Goal: Task Accomplishment & Management: Complete application form

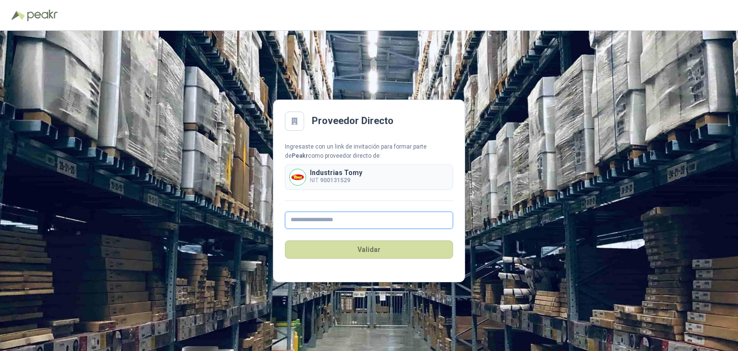
click at [318, 221] on input "text" at bounding box center [369, 219] width 168 height 17
type input "**********"
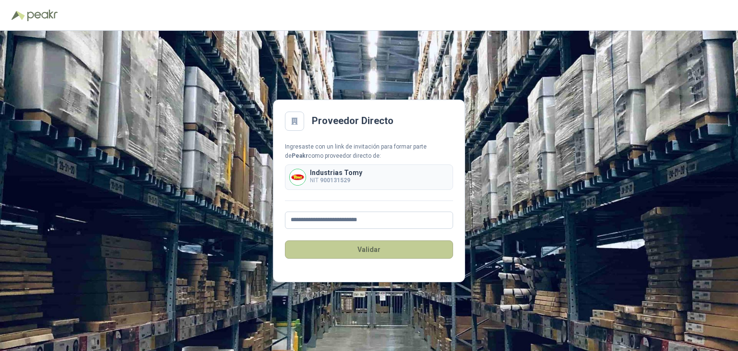
click at [379, 248] on button "Validar" at bounding box center [369, 249] width 168 height 18
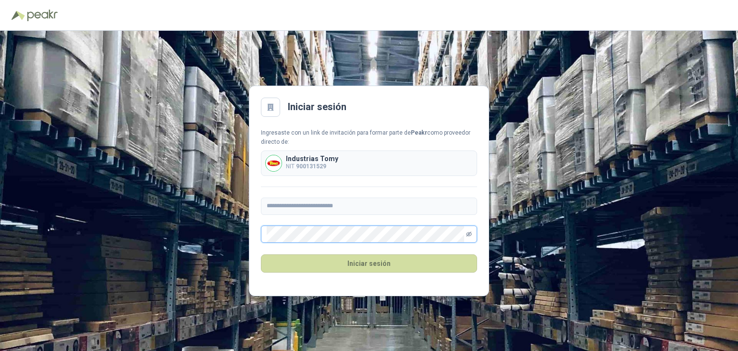
click at [468, 234] on icon "eye-invisible" at bounding box center [468, 233] width 1 height 1
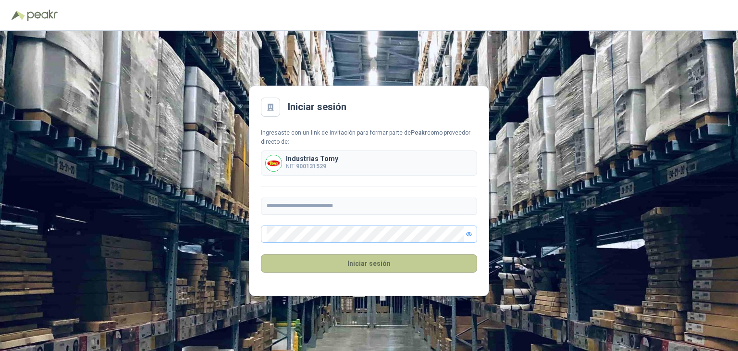
click at [367, 260] on button "Iniciar sesión" at bounding box center [369, 263] width 216 height 18
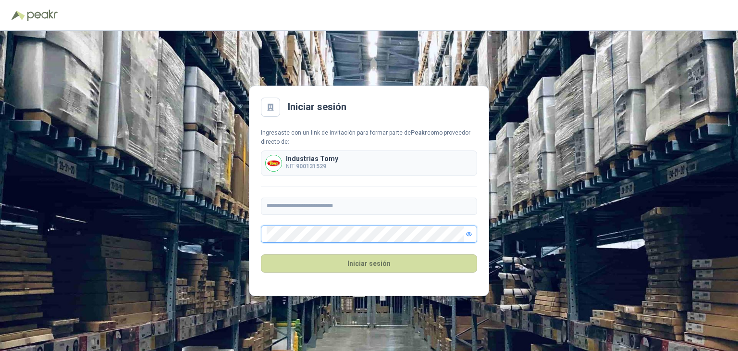
click at [253, 235] on main "**********" at bounding box center [369, 191] width 240 height 210
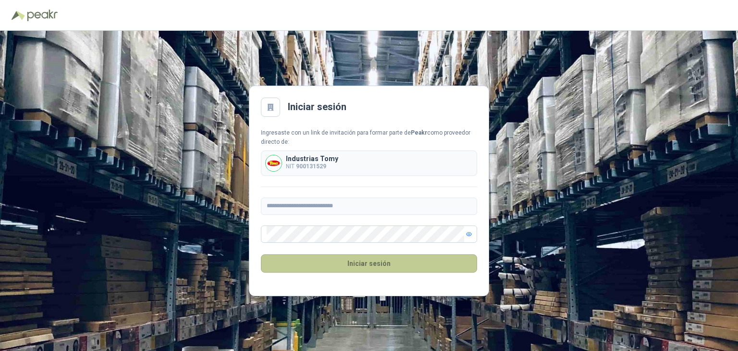
click at [357, 262] on button "Iniciar sesión" at bounding box center [369, 263] width 216 height 18
click at [360, 265] on button "Iniciar sesión" at bounding box center [369, 263] width 216 height 18
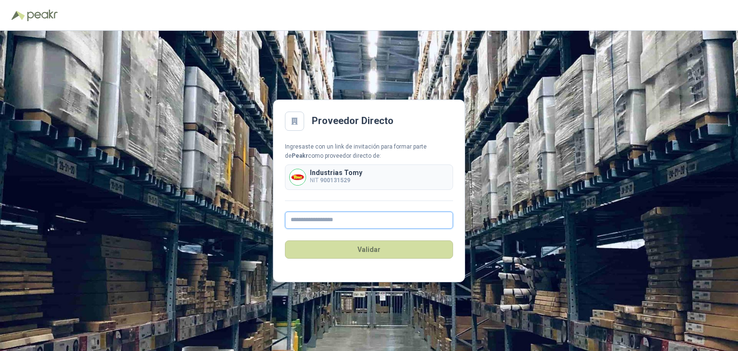
click at [332, 220] on input "text" at bounding box center [369, 219] width 168 height 17
type input "**********"
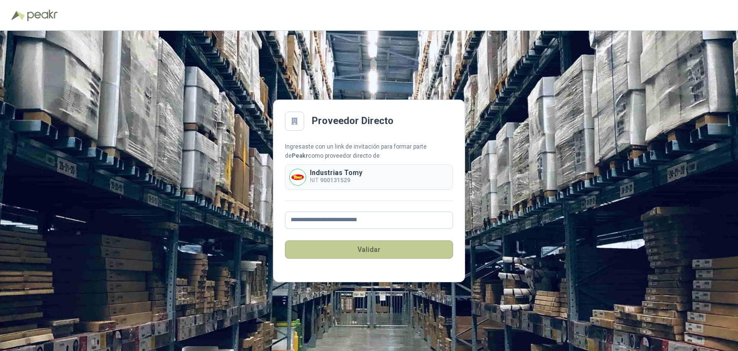
click at [357, 249] on button "Validar" at bounding box center [369, 249] width 168 height 18
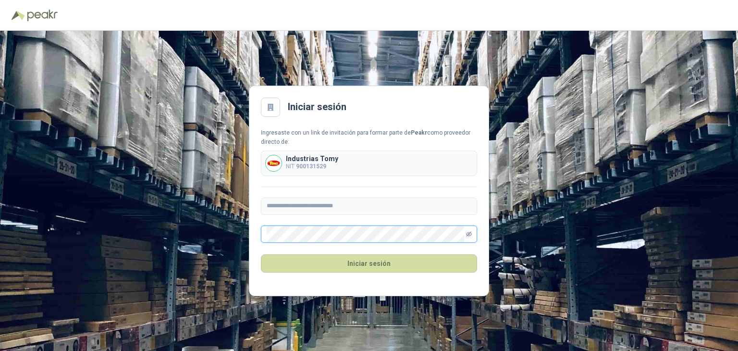
click at [468, 233] on icon "eye-invisible" at bounding box center [469, 234] width 6 height 5
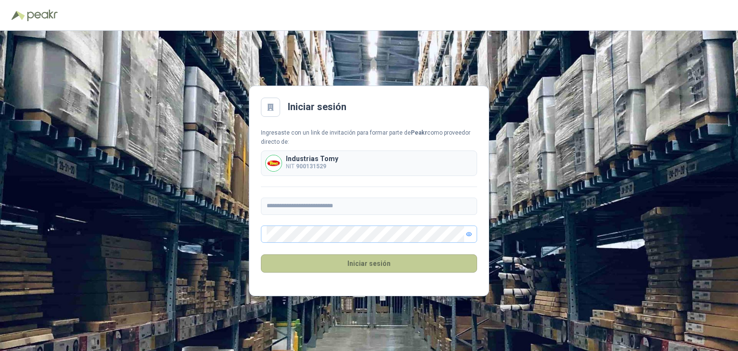
click at [382, 264] on button "Iniciar sesión" at bounding box center [369, 263] width 216 height 18
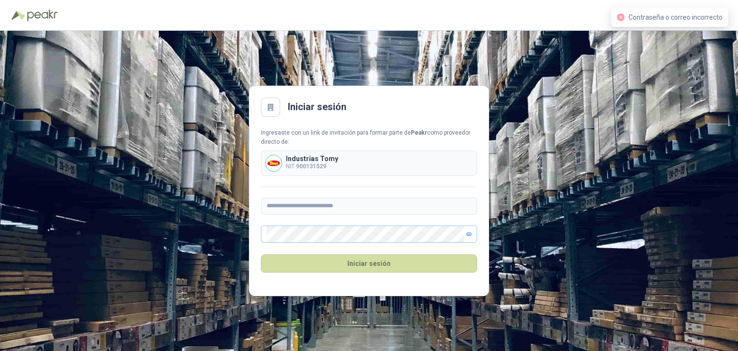
click at [622, 17] on icon "close-circle" at bounding box center [621, 17] width 8 height 8
click at [625, 13] on icon "close-circle" at bounding box center [621, 17] width 8 height 8
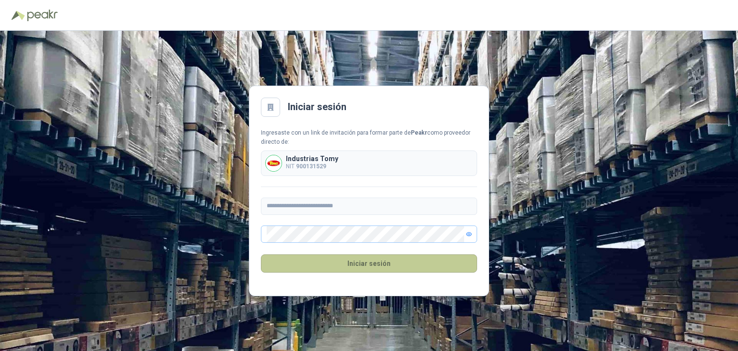
click at [342, 261] on button "Iniciar sesión" at bounding box center [369, 263] width 216 height 18
